Goal: Information Seeking & Learning: Learn about a topic

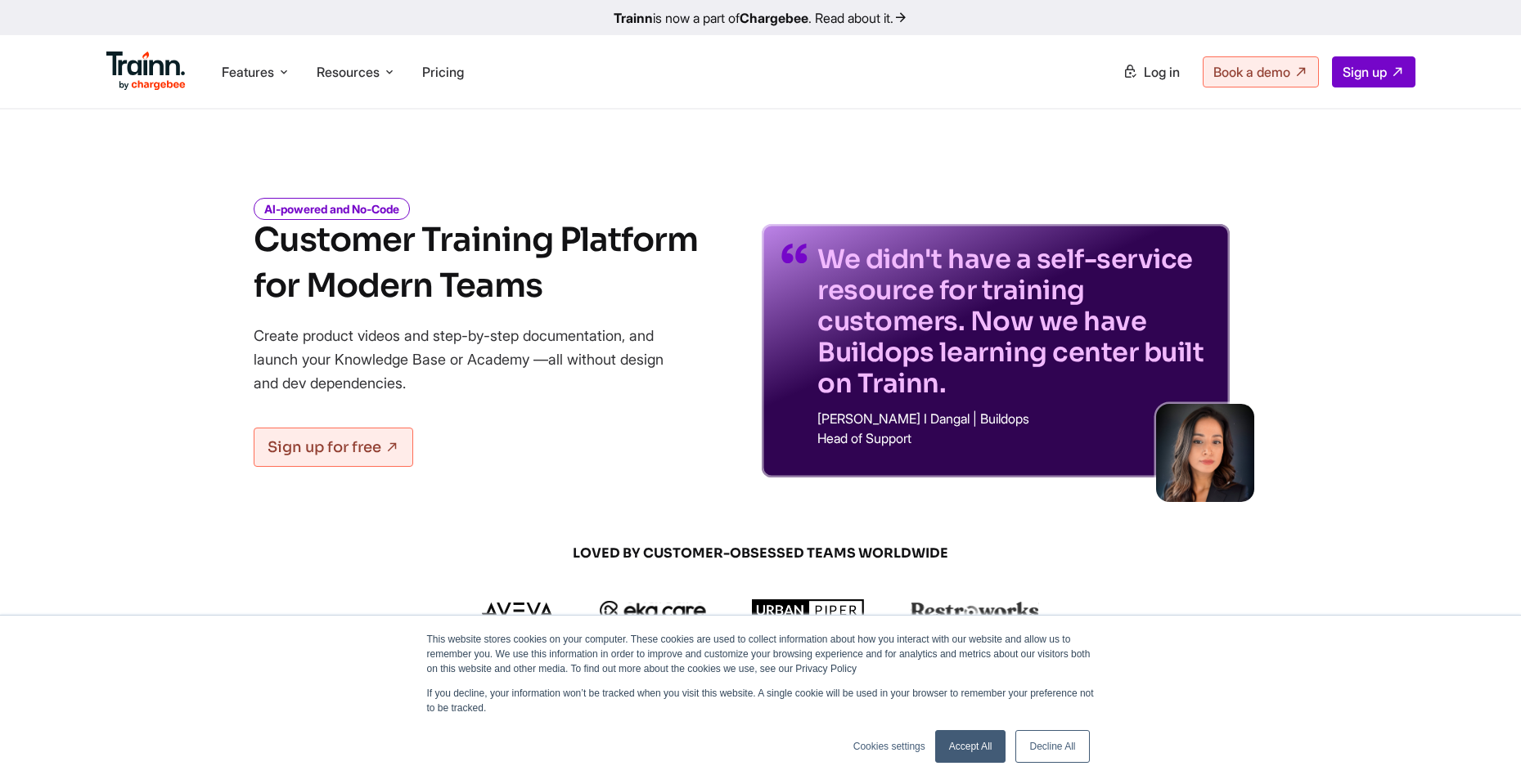
click at [573, 400] on div "AI-powered and No-Code Customer Training Platform for Modern Teams Create produ…" at bounding box center [475, 339] width 444 height 276
click at [270, 70] on span "Features" at bounding box center [247, 72] width 53 height 18
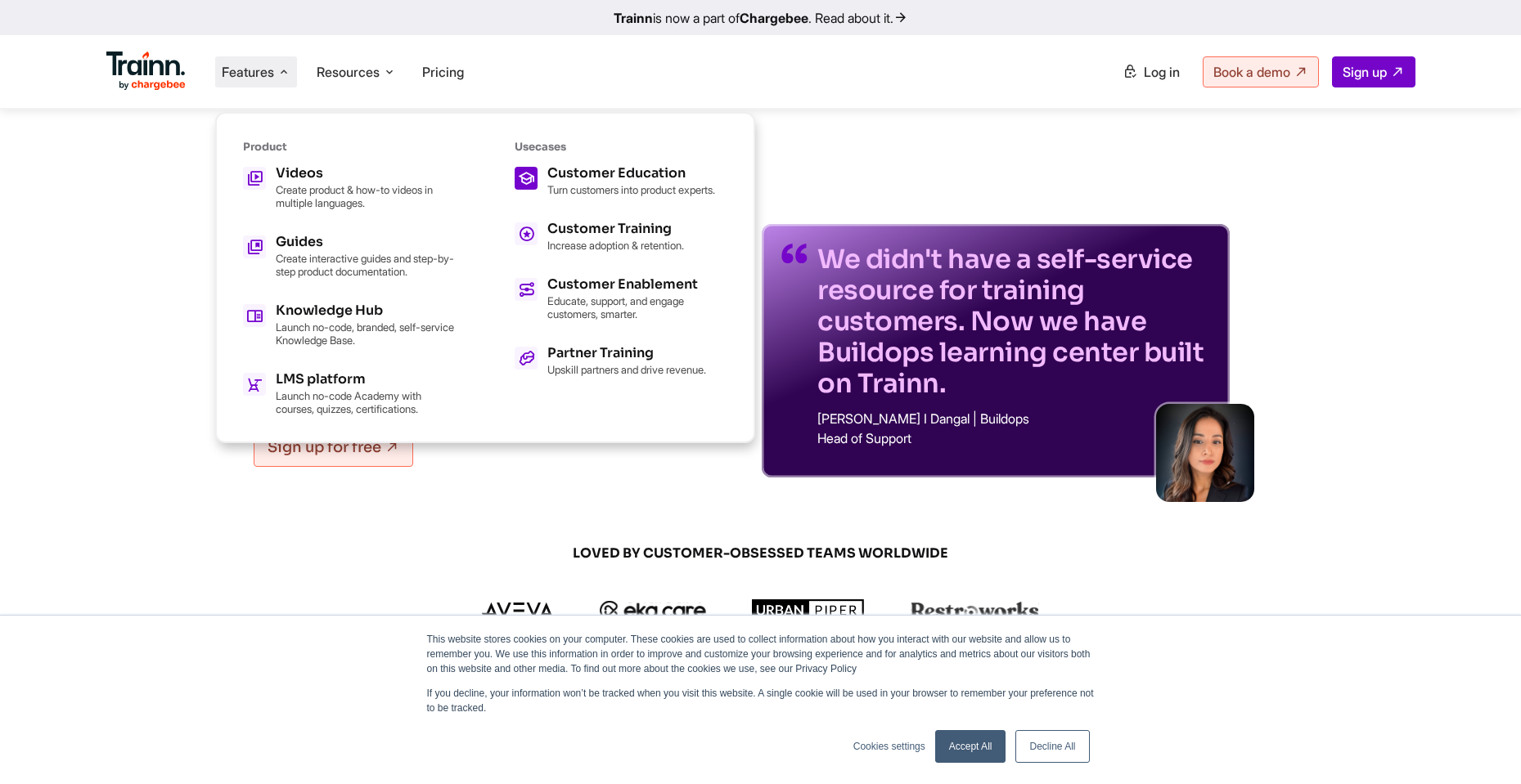
click at [594, 176] on h5 "Customer Education" at bounding box center [631, 173] width 168 height 13
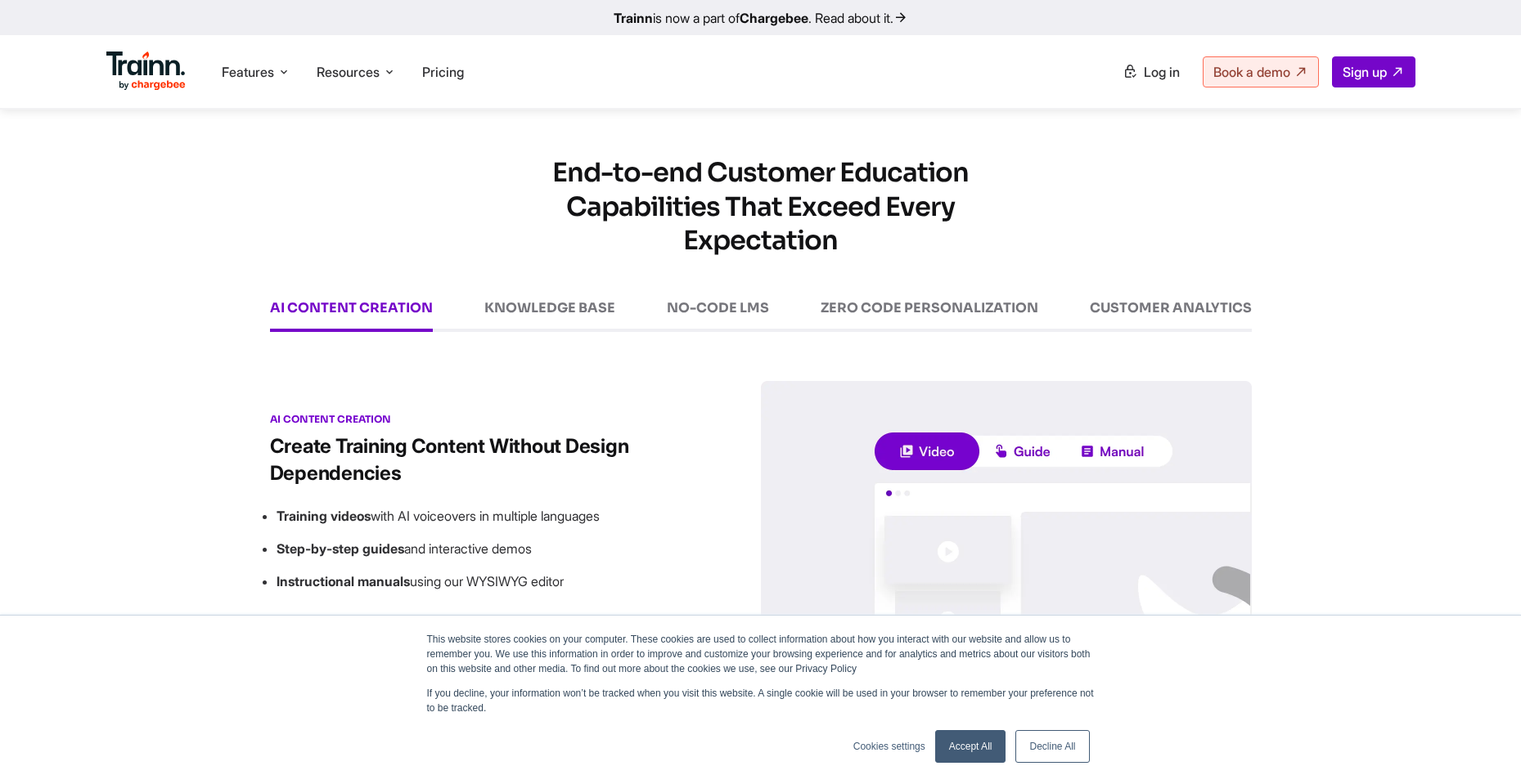
scroll to position [2158, 0]
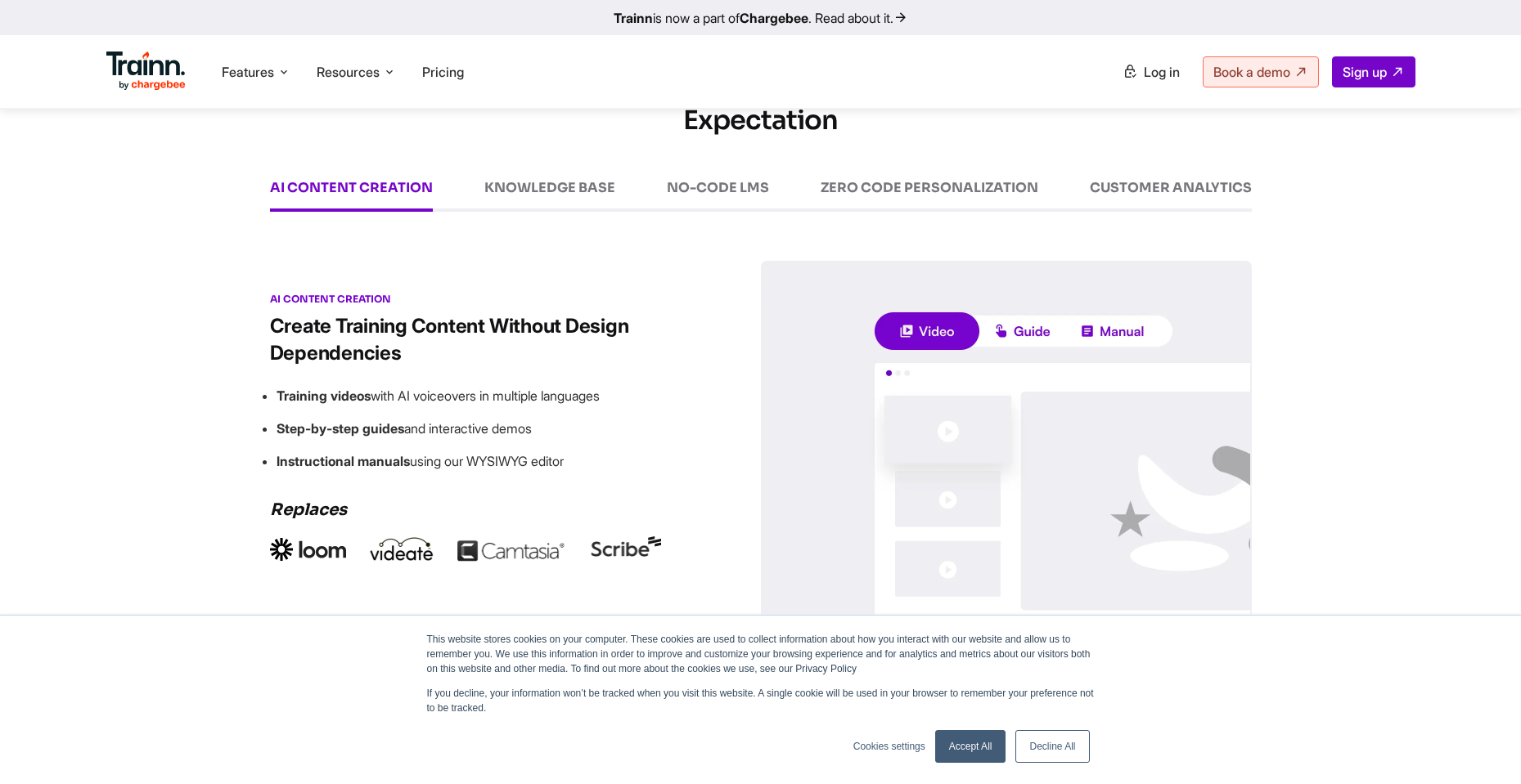
click at [562, 211] on div "KNOWLEDGE BASE" at bounding box center [550, 196] width 131 height 31
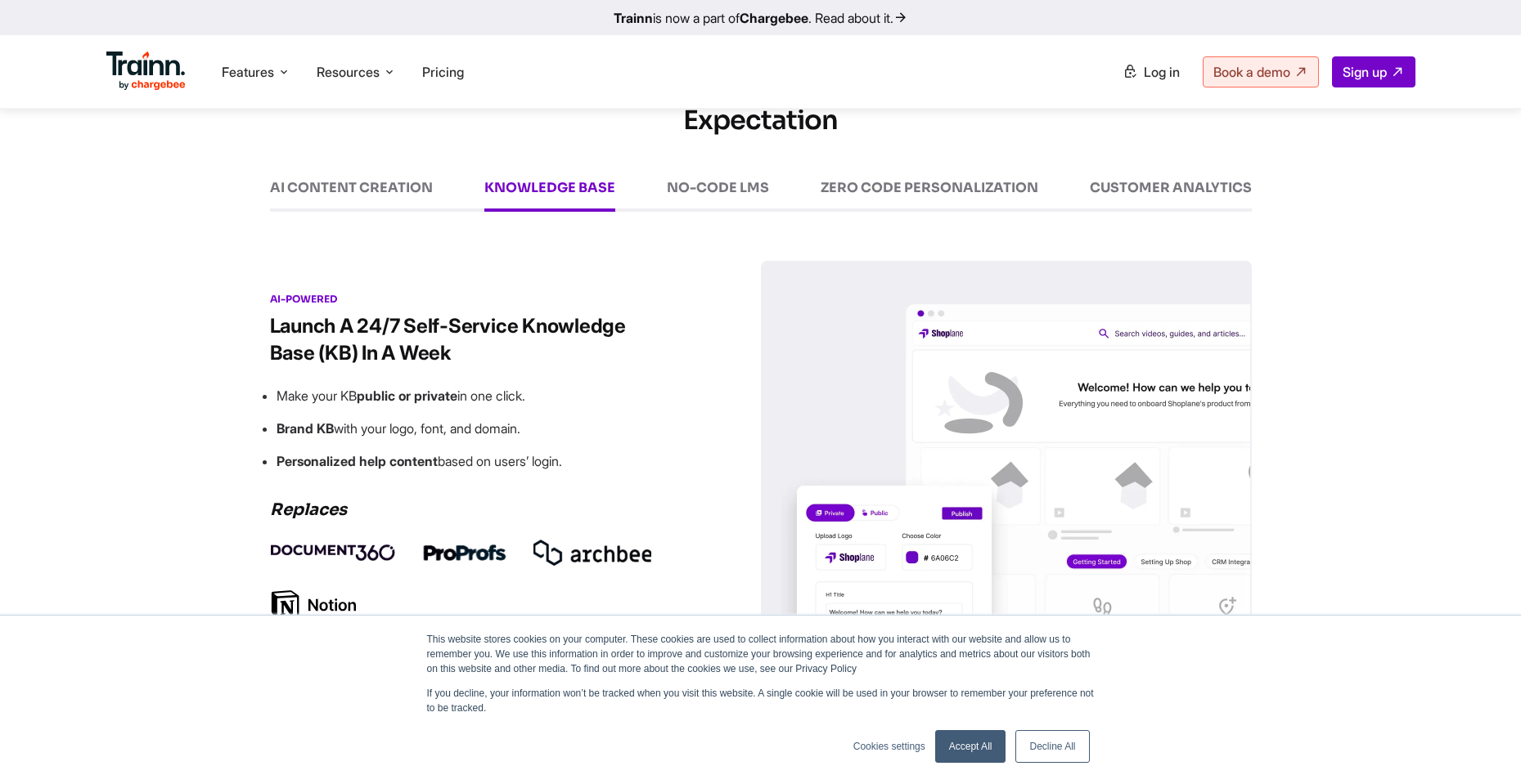
click at [747, 211] on div "NO-CODE LMS" at bounding box center [717, 196] width 103 height 31
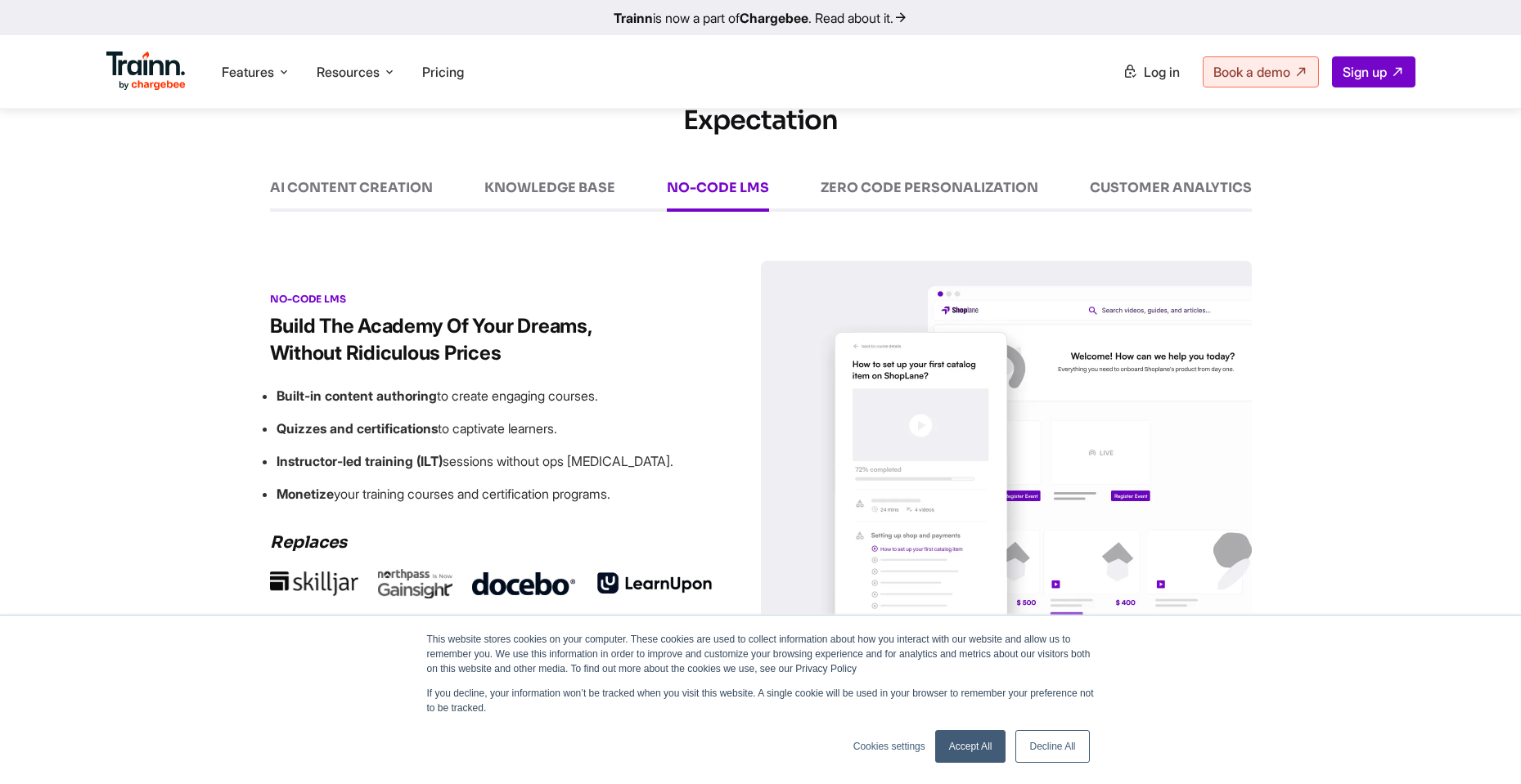
click at [859, 208] on div "ZERO CODE PERSONALIZATION" at bounding box center [929, 196] width 218 height 31
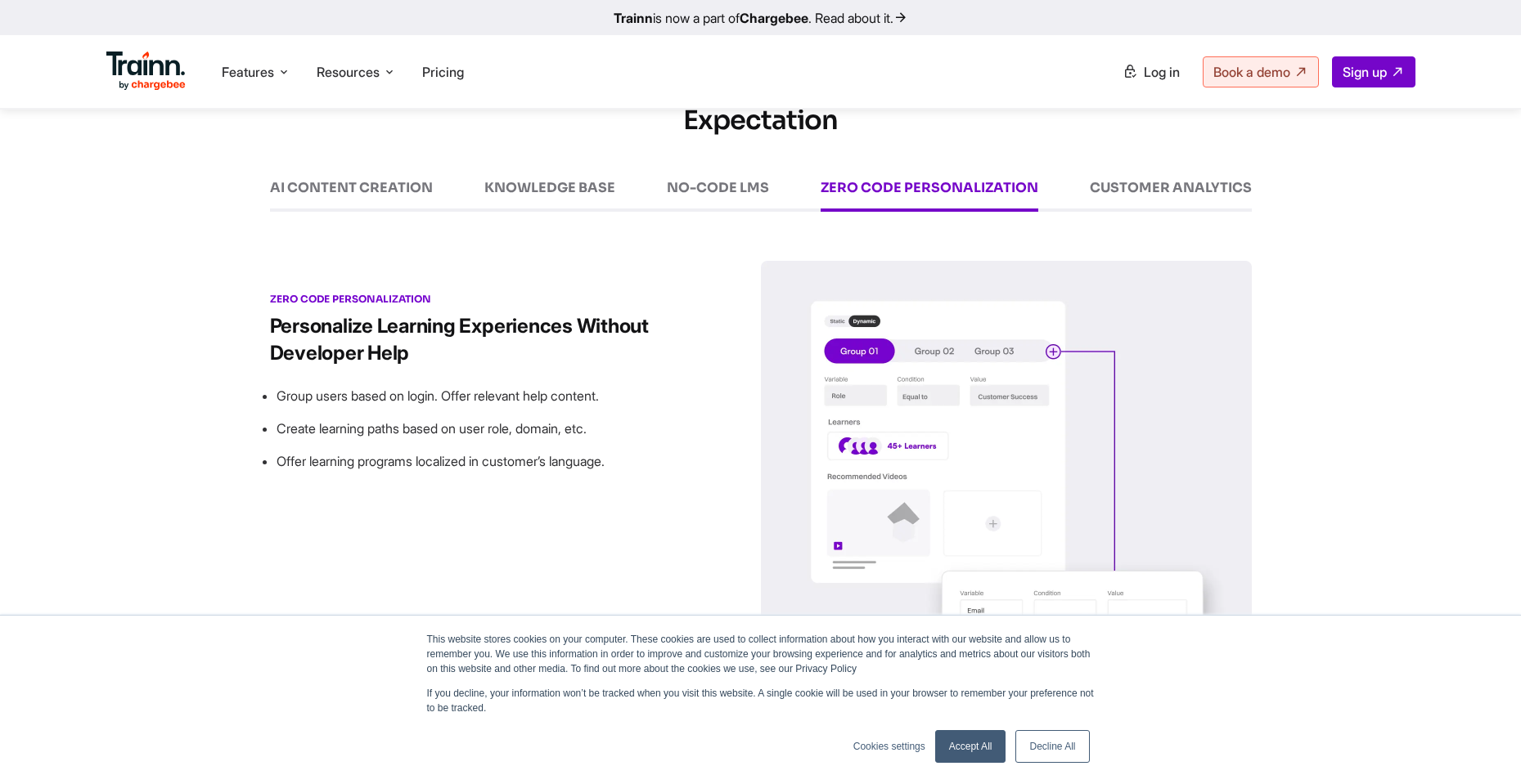
click at [1268, 194] on div "End-to-end Customer Education Capabilities That Exceed Every Expectation AI CON…" at bounding box center [760, 396] width 1179 height 719
click at [1196, 205] on div "CUSTOMER ANALYTICS" at bounding box center [1170, 196] width 162 height 31
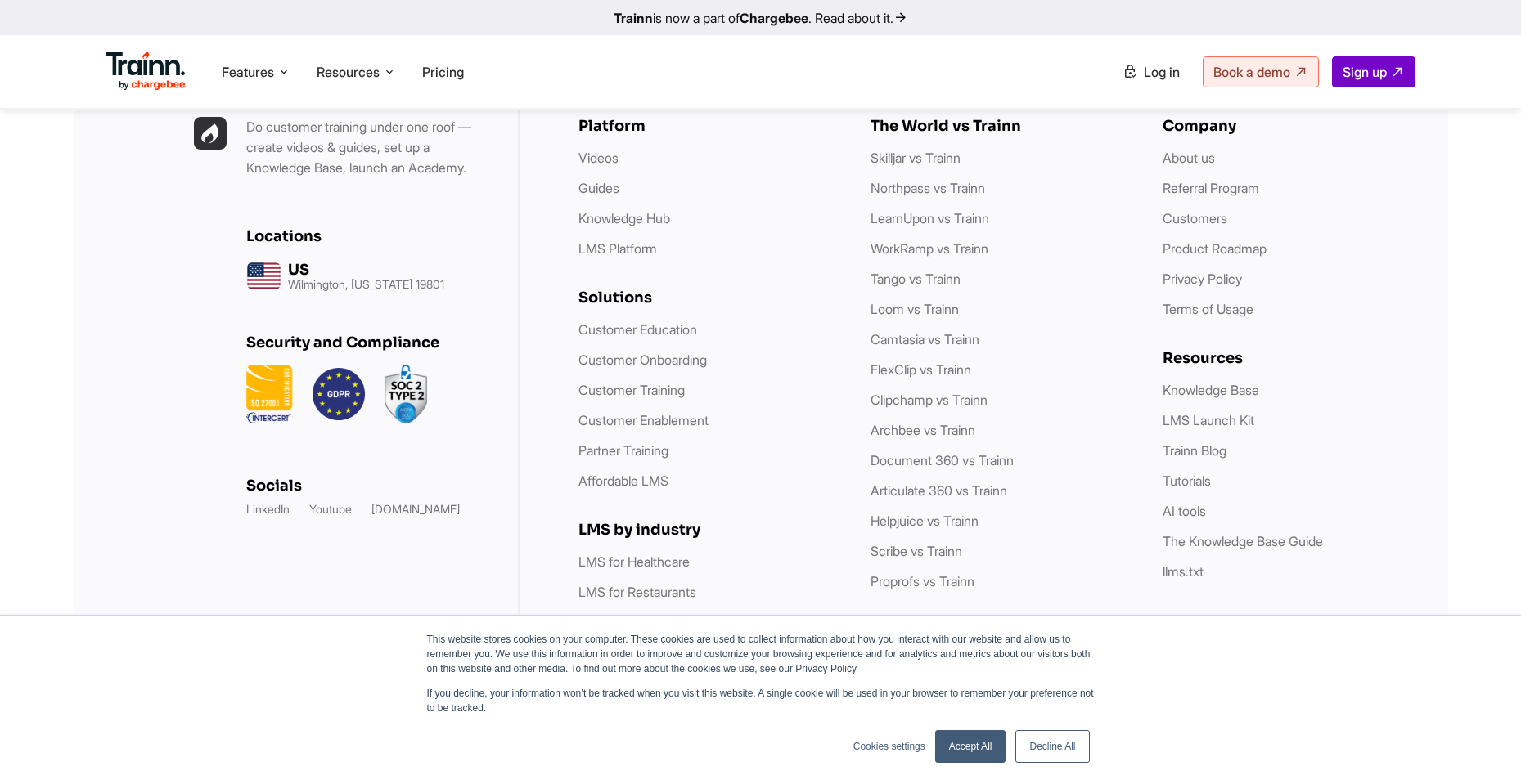
scroll to position [4206, 0]
